Goal: Task Accomplishment & Management: Manage account settings

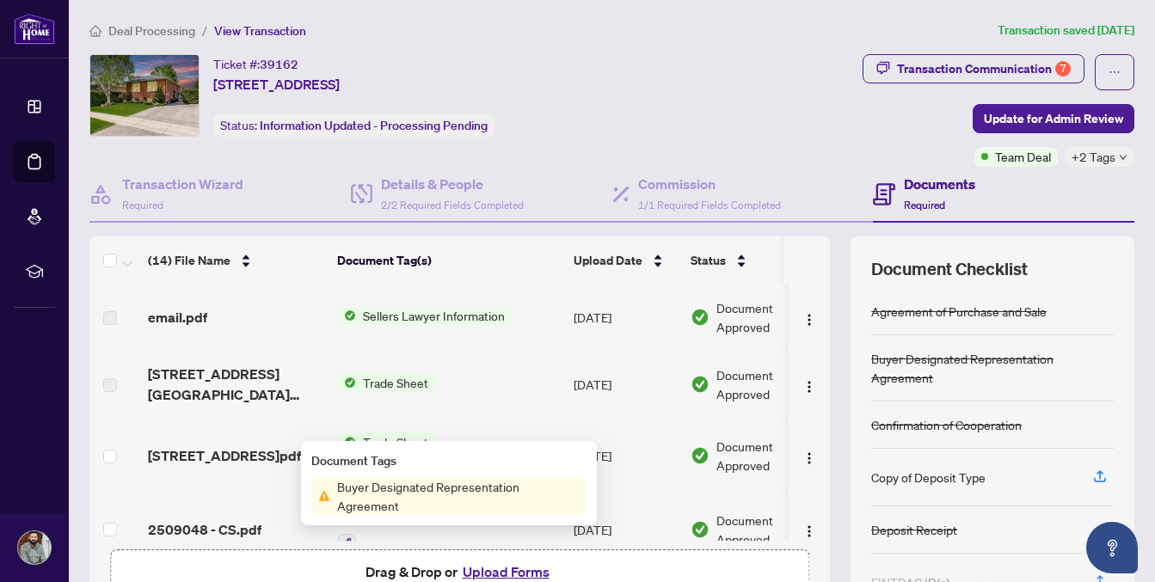
scroll to position [703, 0]
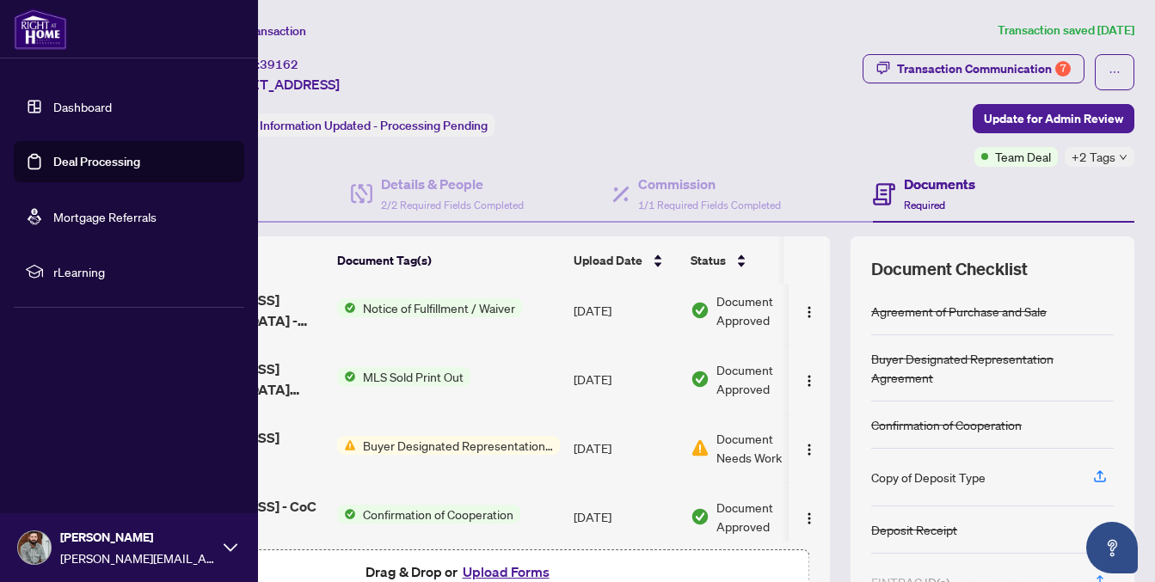
click at [37, 24] on img at bounding box center [40, 29] width 53 height 41
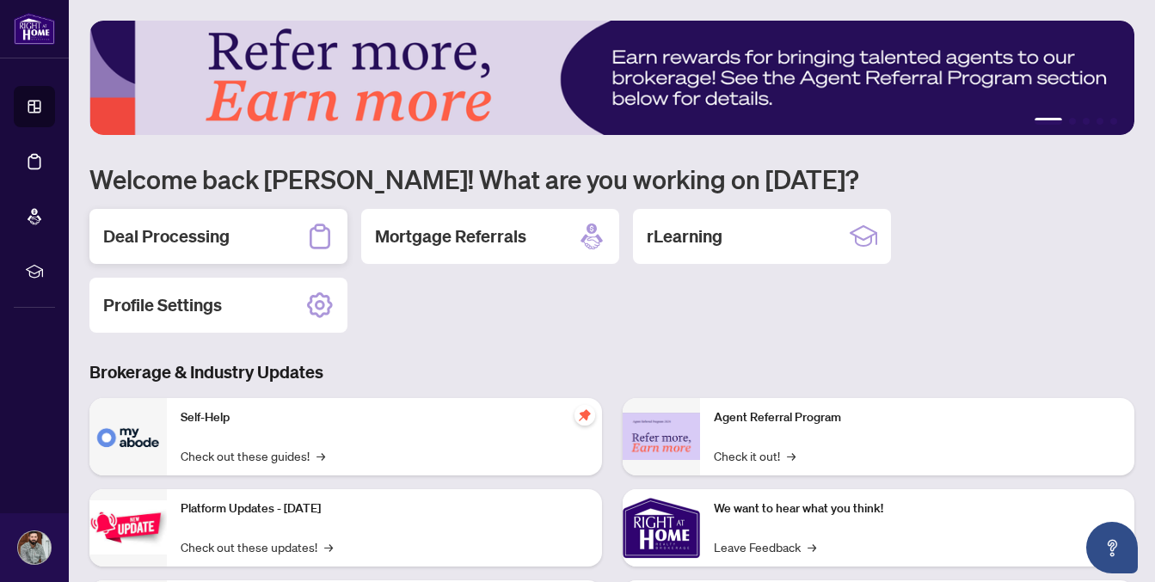
click at [269, 249] on div "Deal Processing" at bounding box center [218, 236] width 258 height 55
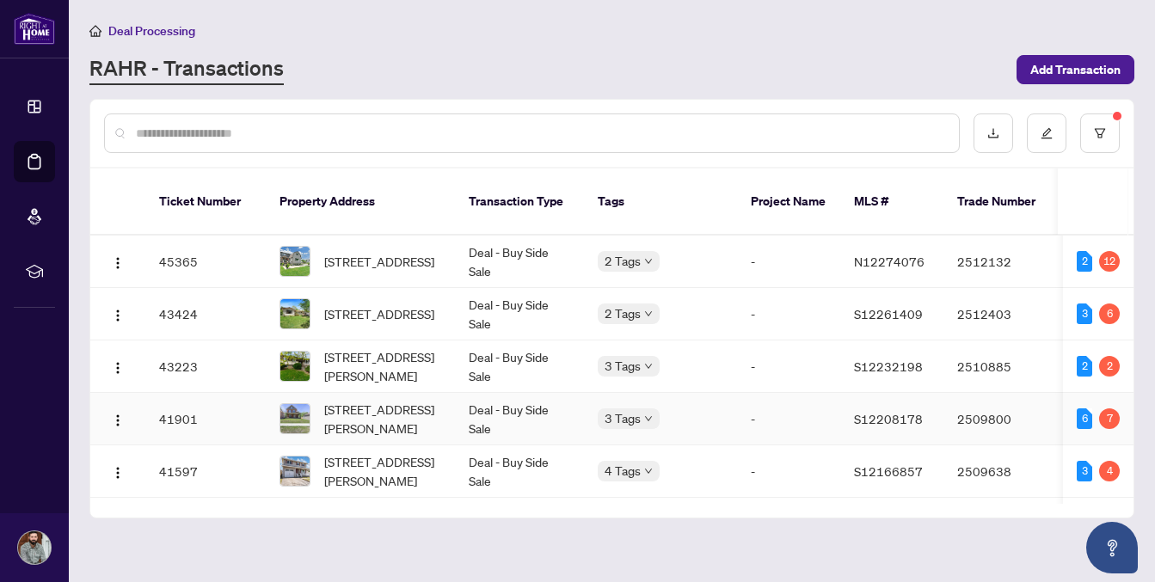
scroll to position [16, 0]
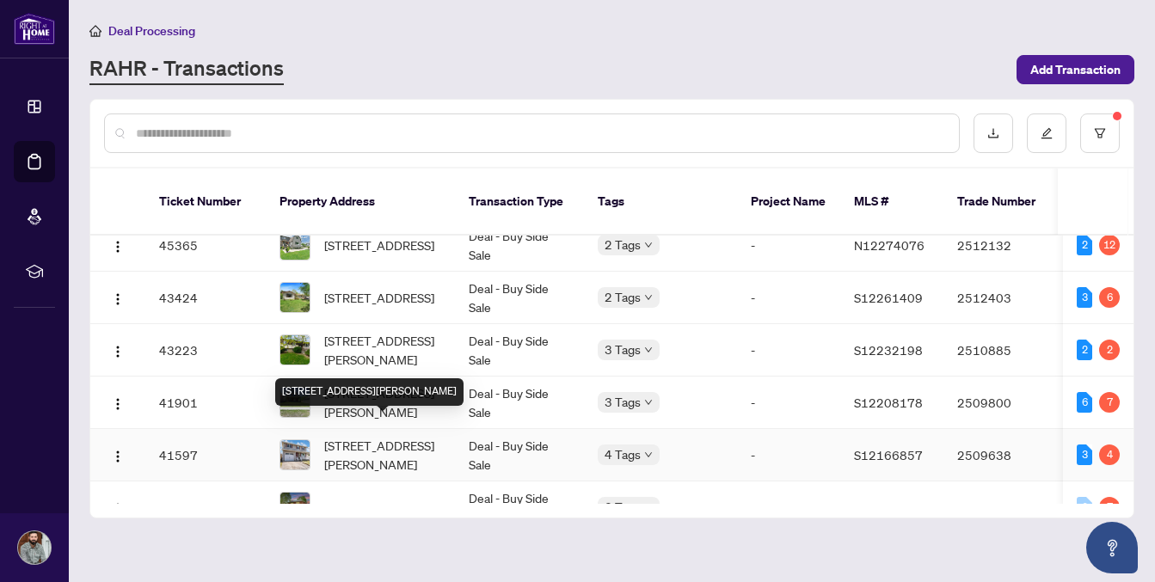
click at [369, 436] on span "[STREET_ADDRESS][PERSON_NAME]" at bounding box center [382, 455] width 117 height 38
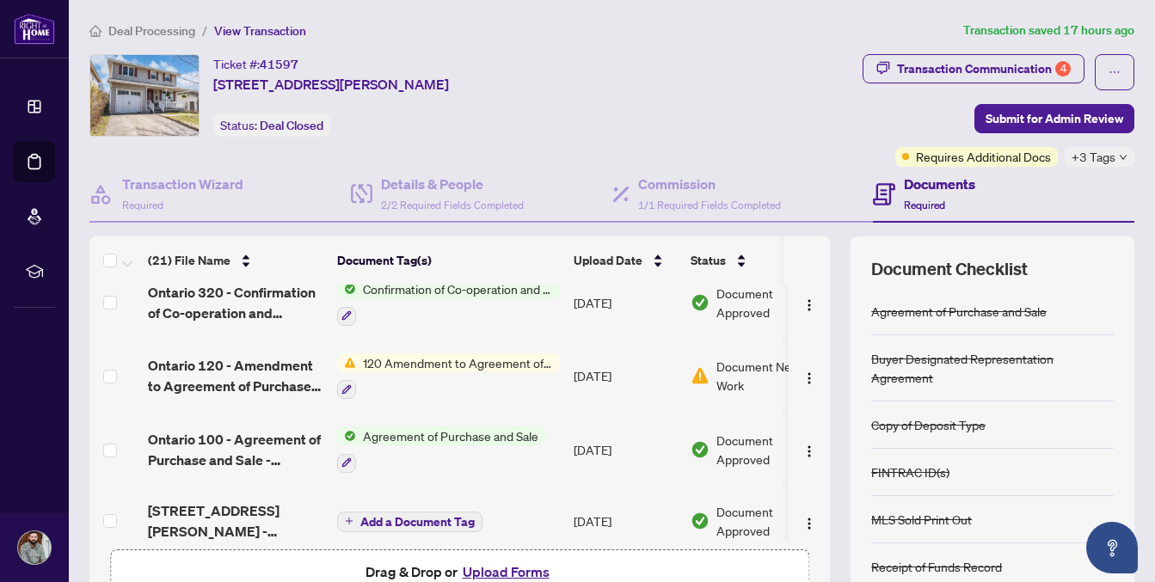
scroll to position [1252, 0]
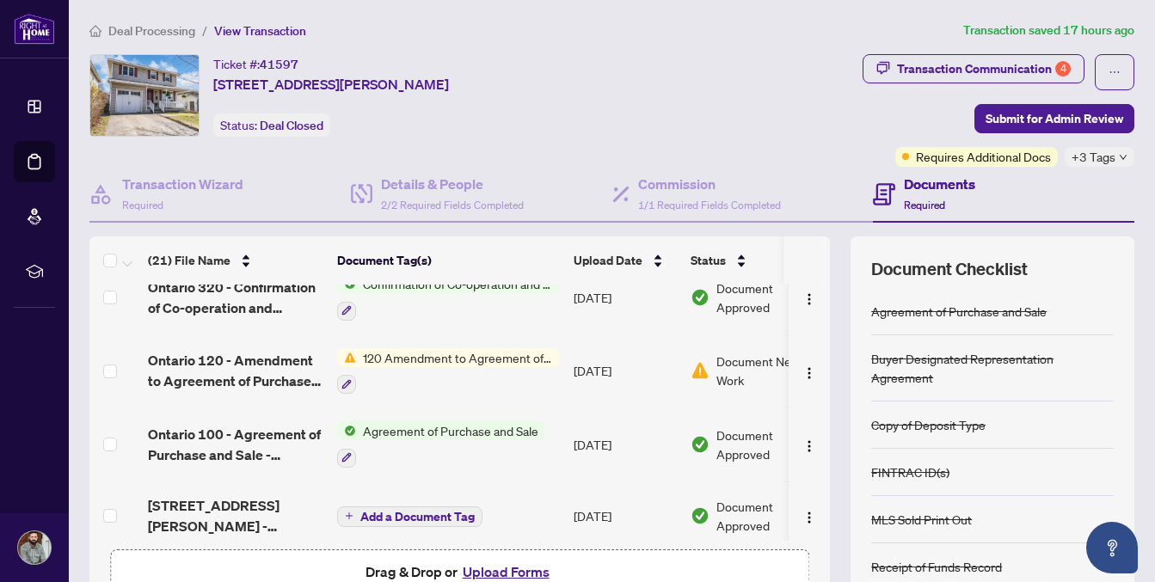
click at [740, 353] on span "Document Needs Work" at bounding box center [769, 371] width 107 height 38
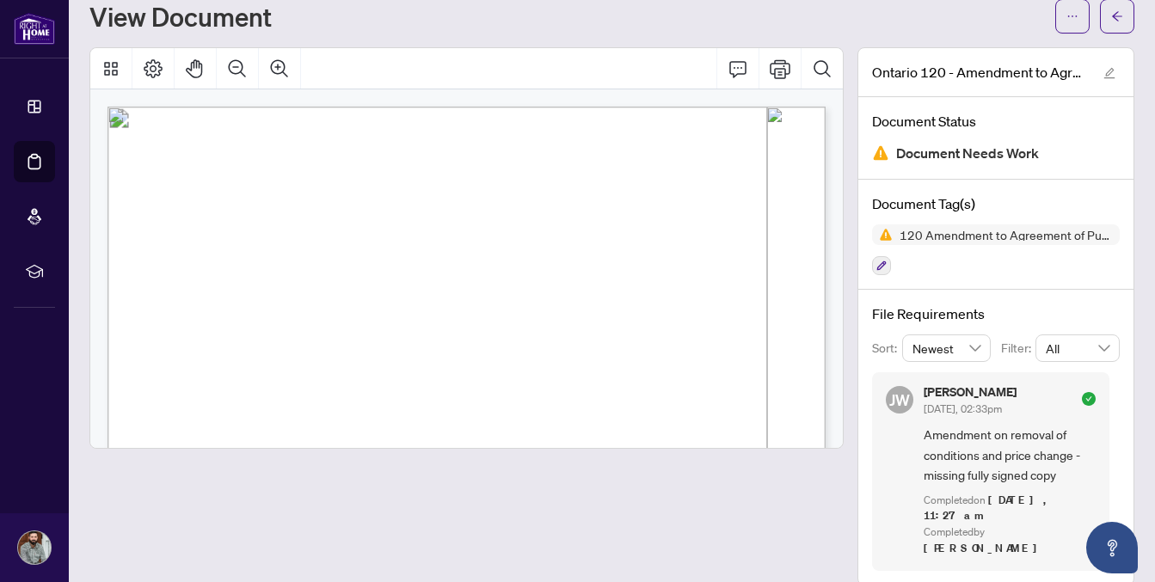
scroll to position [60, 0]
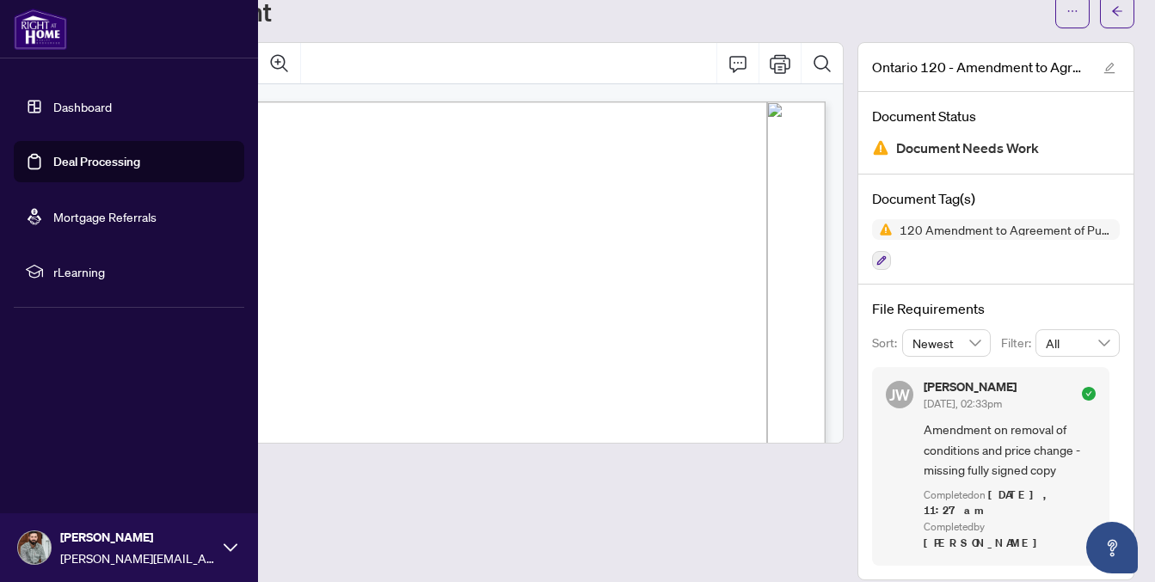
click at [225, 533] on div "[PERSON_NAME] [PERSON_NAME][EMAIL_ADDRESS][DOMAIN_NAME]" at bounding box center [129, 547] width 258 height 69
click at [94, 443] on button "Logout" at bounding box center [129, 445] width 230 height 29
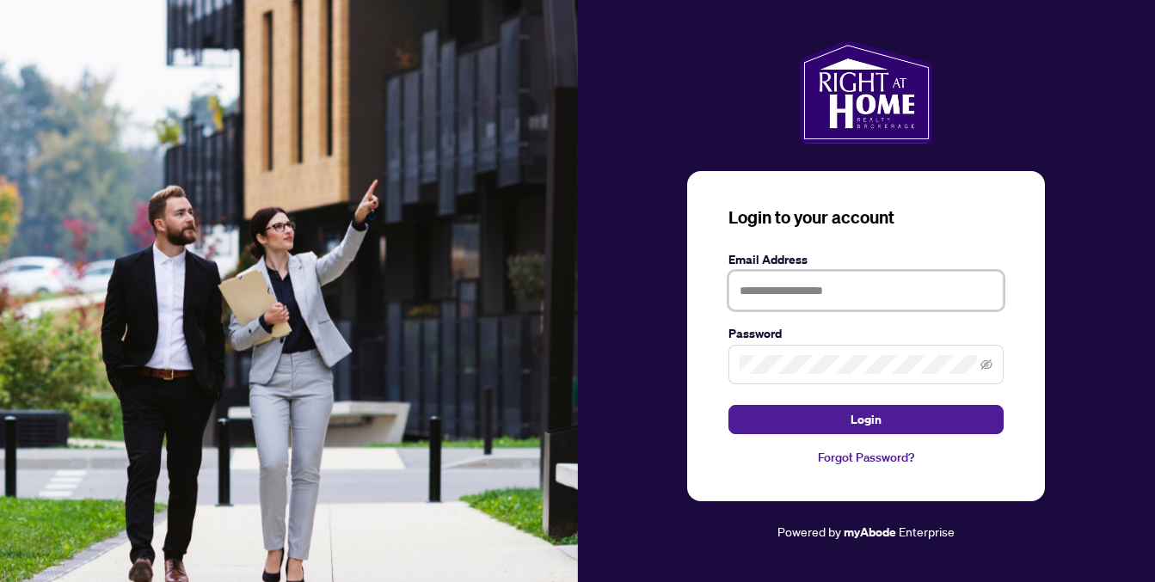
type input "**********"
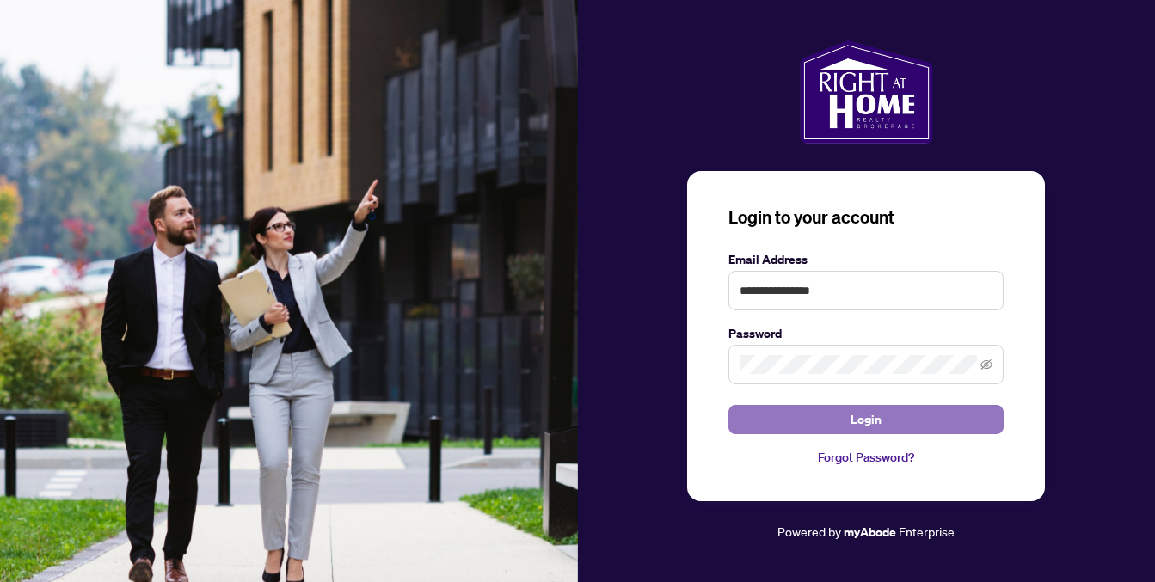
click at [833, 419] on button "Login" at bounding box center [865, 419] width 275 height 29
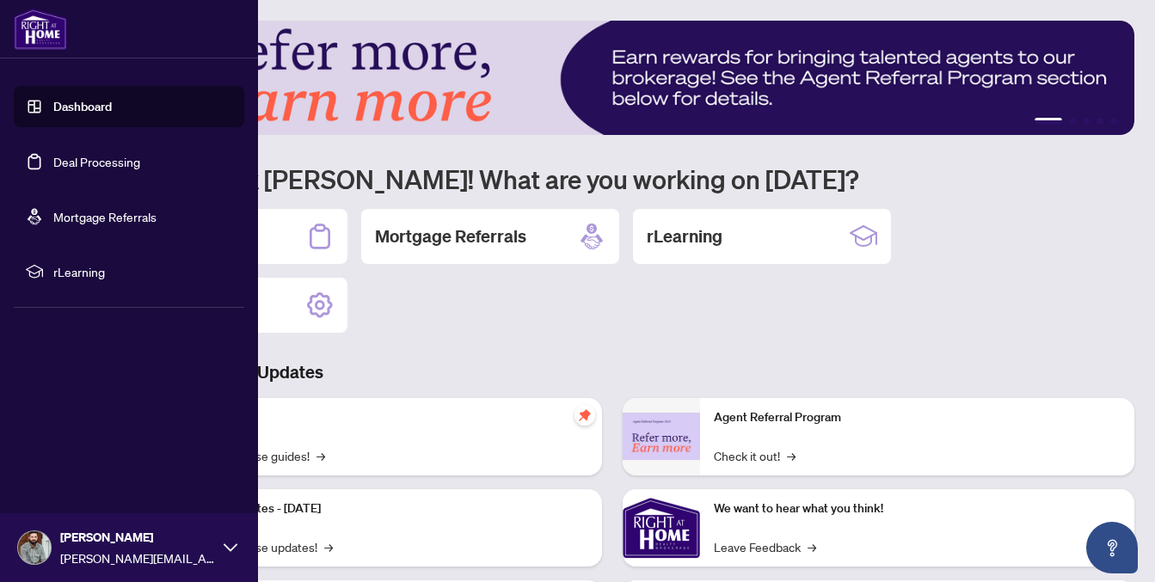
click at [44, 46] on img at bounding box center [40, 29] width 53 height 41
click at [44, 553] on img at bounding box center [34, 547] width 33 height 33
click at [84, 454] on span "Logout" at bounding box center [69, 446] width 39 height 28
click at [78, 445] on span "Logout" at bounding box center [69, 446] width 39 height 28
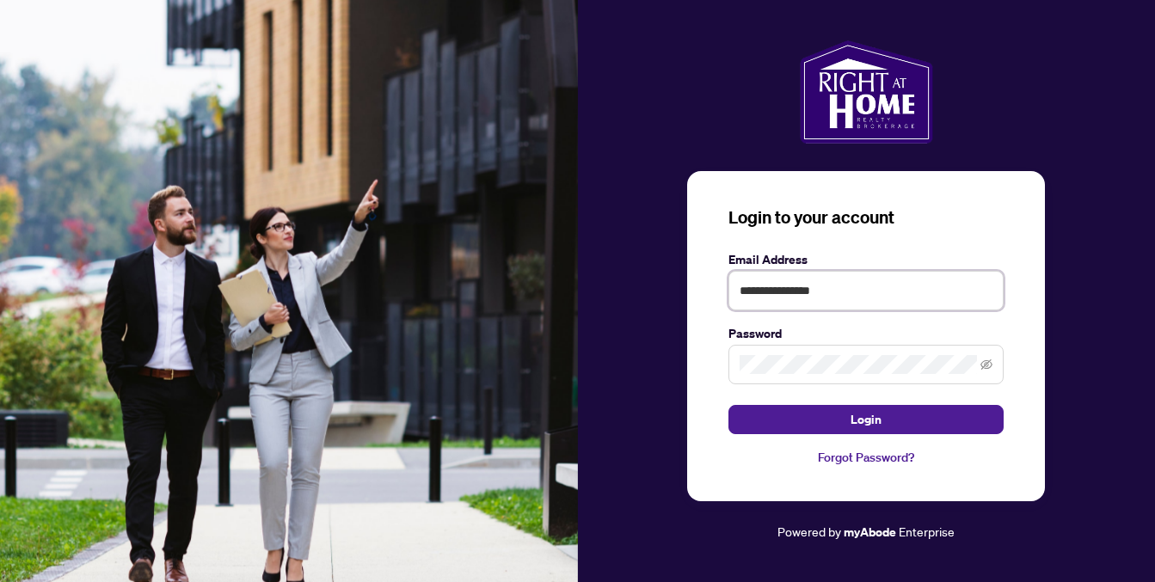
click at [939, 302] on input "**********" at bounding box center [865, 291] width 275 height 40
type input "**********"
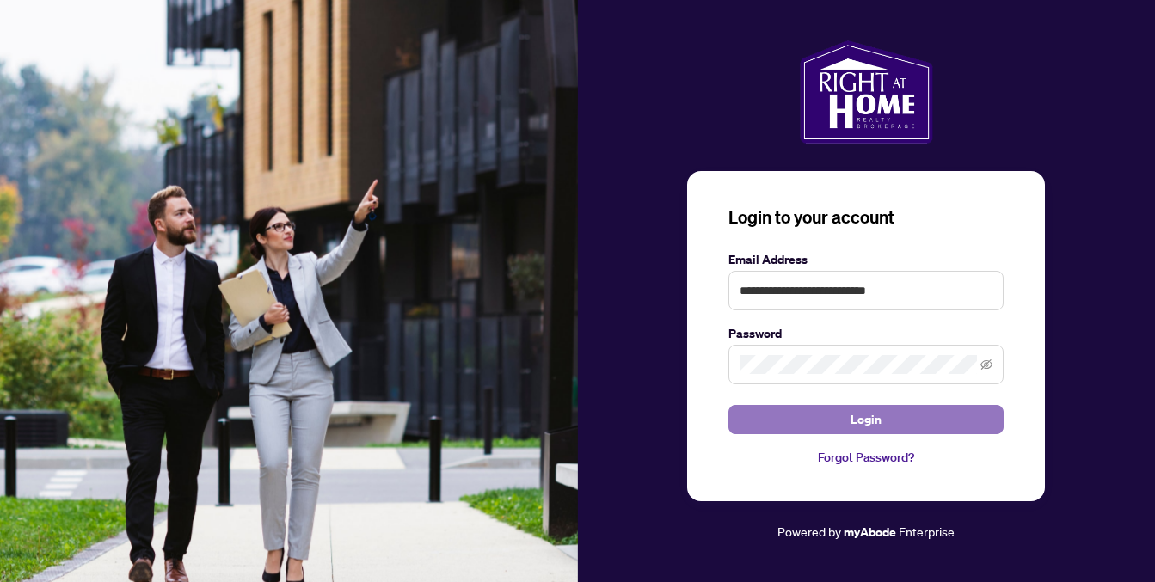
click at [854, 426] on span "Login" at bounding box center [866, 420] width 31 height 28
